Goal: Transaction & Acquisition: Purchase product/service

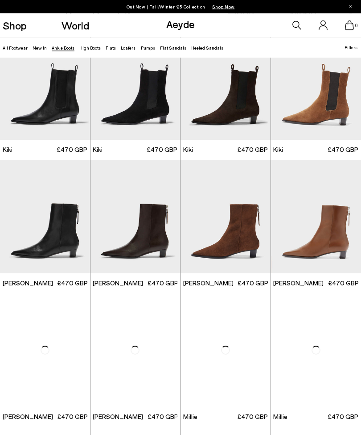
scroll to position [699, 0]
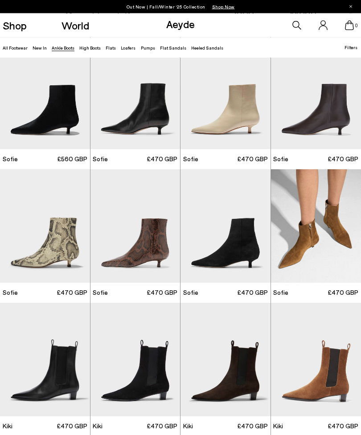
scroll to position [422, 0]
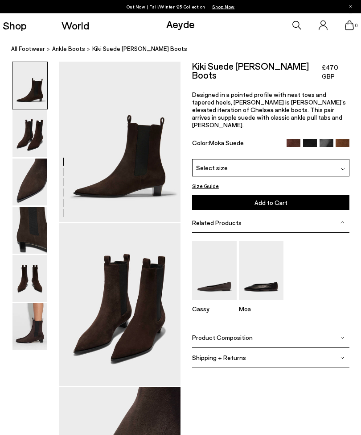
scroll to position [3, 0]
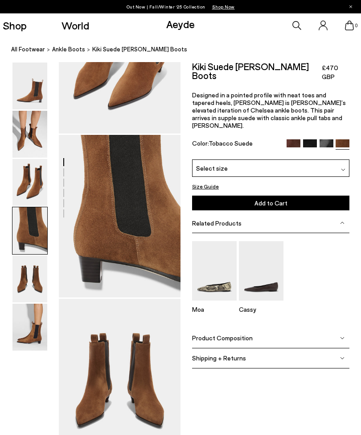
scroll to position [388, 0]
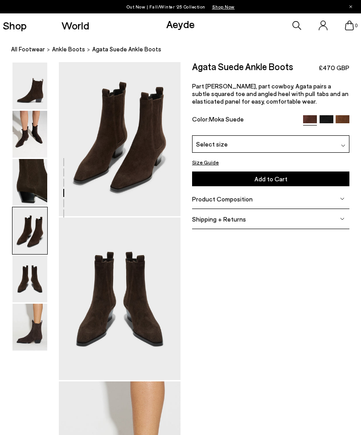
scroll to position [499, 0]
